Goal: Communication & Community: Share content

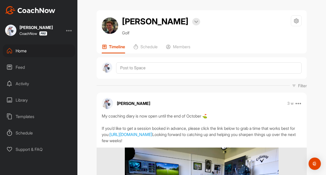
click at [18, 69] on div "Feed" at bounding box center [39, 67] width 72 height 13
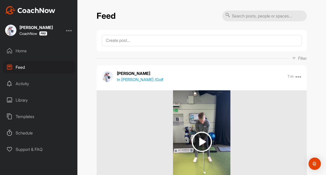
click at [133, 80] on p "In [PERSON_NAME] / Golf" at bounding box center [140, 79] width 46 height 6
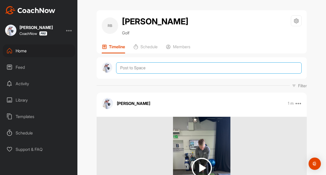
click at [134, 71] on textarea at bounding box center [208, 67] width 185 height 11
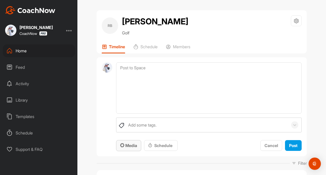
click at [126, 144] on span "Media" at bounding box center [128, 145] width 17 height 5
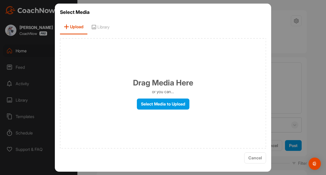
click at [162, 96] on div "Drag Media Here or you can... Select Media to Upload" at bounding box center [163, 93] width 206 height 110
click at [160, 102] on label "Select Media to Upload" at bounding box center [163, 103] width 53 height 11
click at [0, 0] on input "Select Media to Upload" at bounding box center [0, 0] width 0 height 0
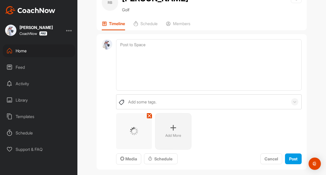
scroll to position [77, 0]
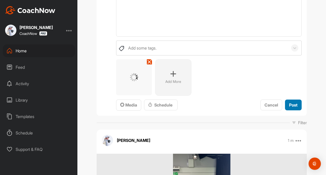
drag, startPoint x: 288, startPoint y: 105, endPoint x: 285, endPoint y: 109, distance: 5.1
click at [289, 105] on span "Post" at bounding box center [293, 104] width 8 height 5
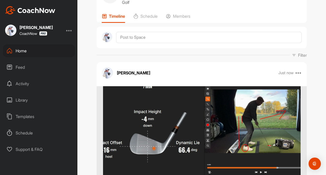
scroll to position [0, 0]
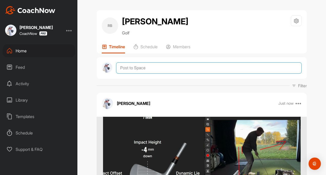
click at [126, 68] on textarea at bounding box center [208, 67] width 185 height 11
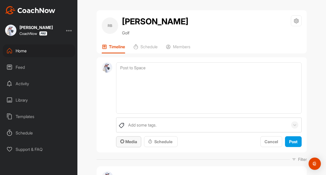
click at [126, 141] on span "Media" at bounding box center [128, 141] width 17 height 5
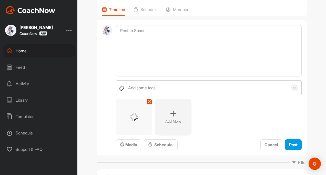
scroll to position [77, 0]
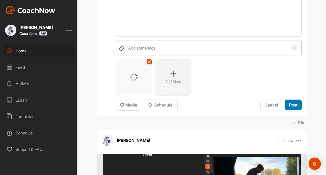
click at [287, 108] on button "Post" at bounding box center [293, 104] width 17 height 11
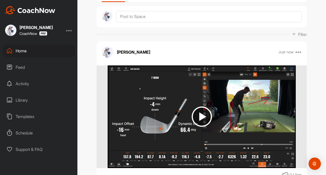
scroll to position [0, 0]
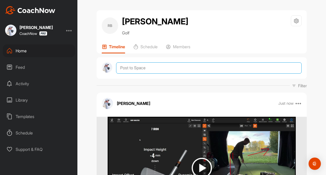
click at [138, 70] on textarea at bounding box center [208, 67] width 185 height 11
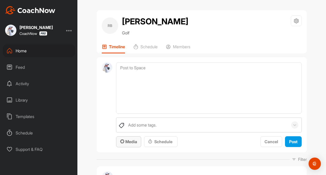
click at [123, 139] on span "Media" at bounding box center [128, 141] width 17 height 5
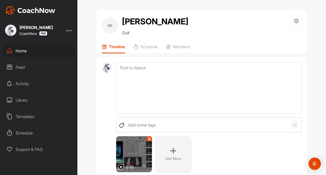
scroll to position [51, 0]
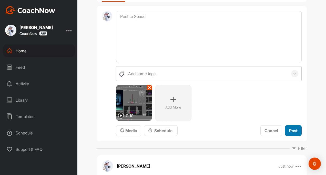
click at [285, 130] on button "Post" at bounding box center [293, 130] width 17 height 11
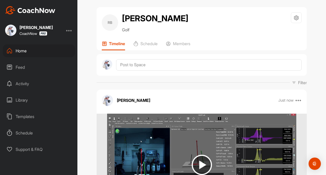
scroll to position [0, 0]
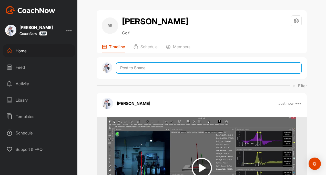
click at [127, 73] on textarea at bounding box center [208, 67] width 185 height 11
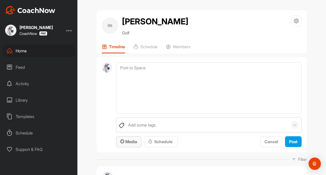
click at [123, 140] on span "Media" at bounding box center [128, 141] width 17 height 5
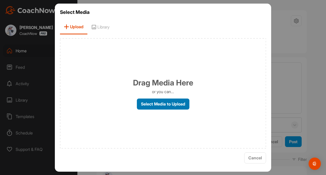
click at [147, 108] on label "Select Media to Upload" at bounding box center [163, 103] width 53 height 11
click at [0, 0] on input "Select Media to Upload" at bounding box center [0, 0] width 0 height 0
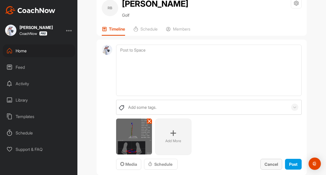
scroll to position [51, 0]
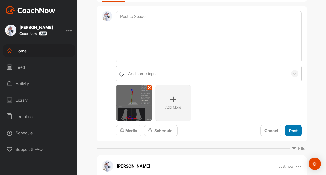
drag, startPoint x: 291, startPoint y: 132, endPoint x: 295, endPoint y: 129, distance: 5.1
click at [291, 132] on span "Post" at bounding box center [293, 130] width 8 height 5
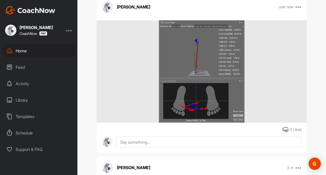
scroll to position [154, 0]
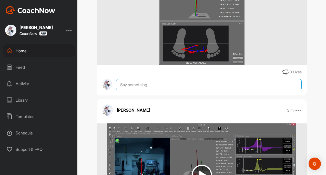
click at [132, 84] on textarea at bounding box center [208, 84] width 185 height 11
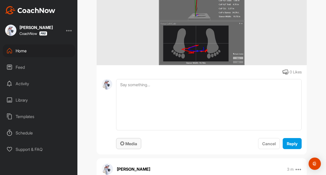
click at [125, 147] on button "Media" at bounding box center [128, 143] width 25 height 11
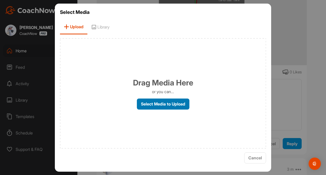
click at [145, 103] on label "Select Media to Upload" at bounding box center [163, 103] width 53 height 11
click at [0, 0] on input "Select Media to Upload" at bounding box center [0, 0] width 0 height 0
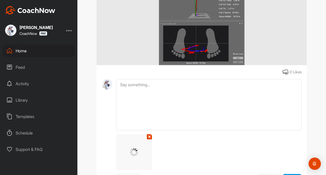
scroll to position [231, 0]
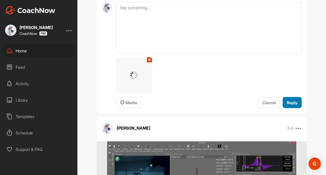
click at [283, 99] on button "Reply" at bounding box center [292, 102] width 19 height 11
